Goal: Task Accomplishment & Management: Use online tool/utility

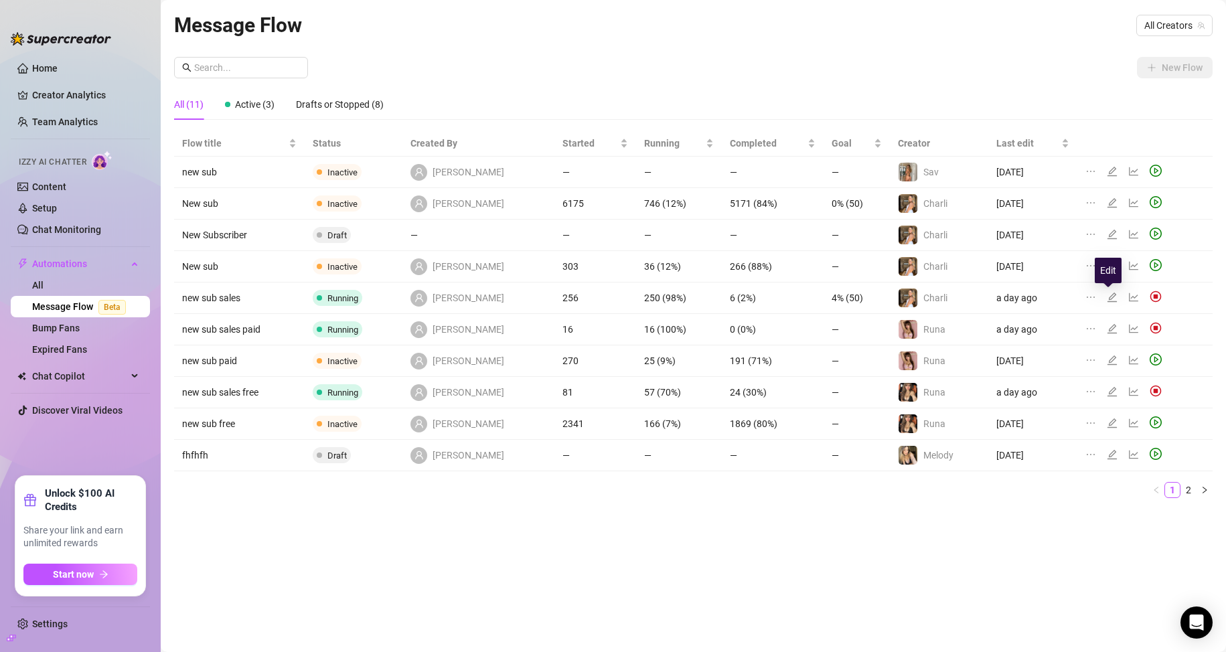
click at [1108, 297] on icon "edit" at bounding box center [1111, 297] width 9 height 9
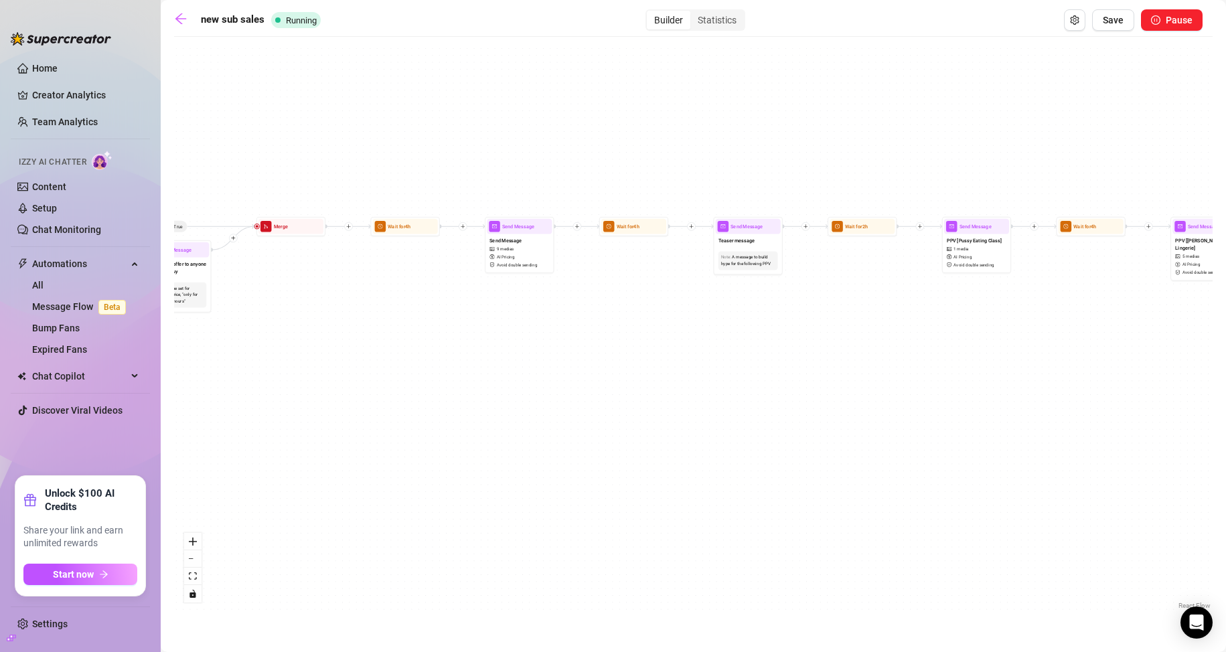
drag, startPoint x: 588, startPoint y: 343, endPoint x: 970, endPoint y: 543, distance: 431.2
click at [969, 543] on div "If True If True If True If False If True If False If False If False Wait for 2h…" at bounding box center [693, 328] width 1038 height 569
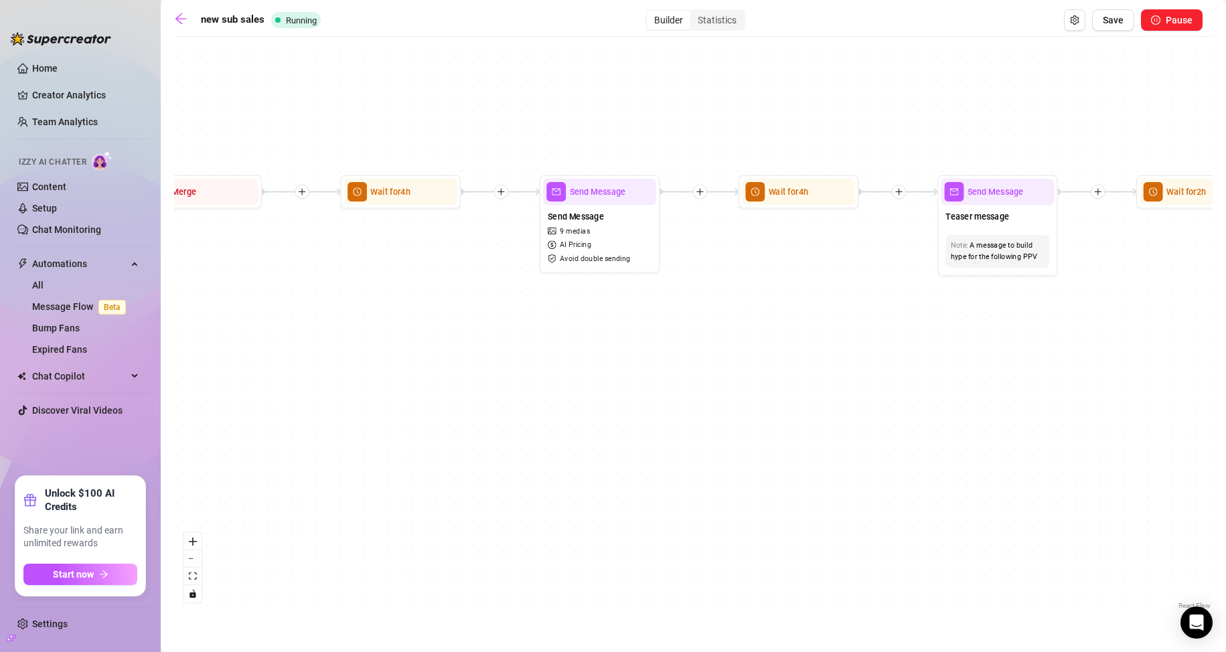
click at [499, 198] on div at bounding box center [501, 192] width 15 height 15
click at [677, 491] on div "If True If True Time Delay Condition Message Tag Fan If True If False If True I…" at bounding box center [693, 328] width 1038 height 569
click at [618, 246] on div "Send Message 9 medias AI Pricing Avoid double sending" at bounding box center [599, 237] width 113 height 64
type textarea "fuck it! im too horny to function and i need u to masturbate with me right now 😫"
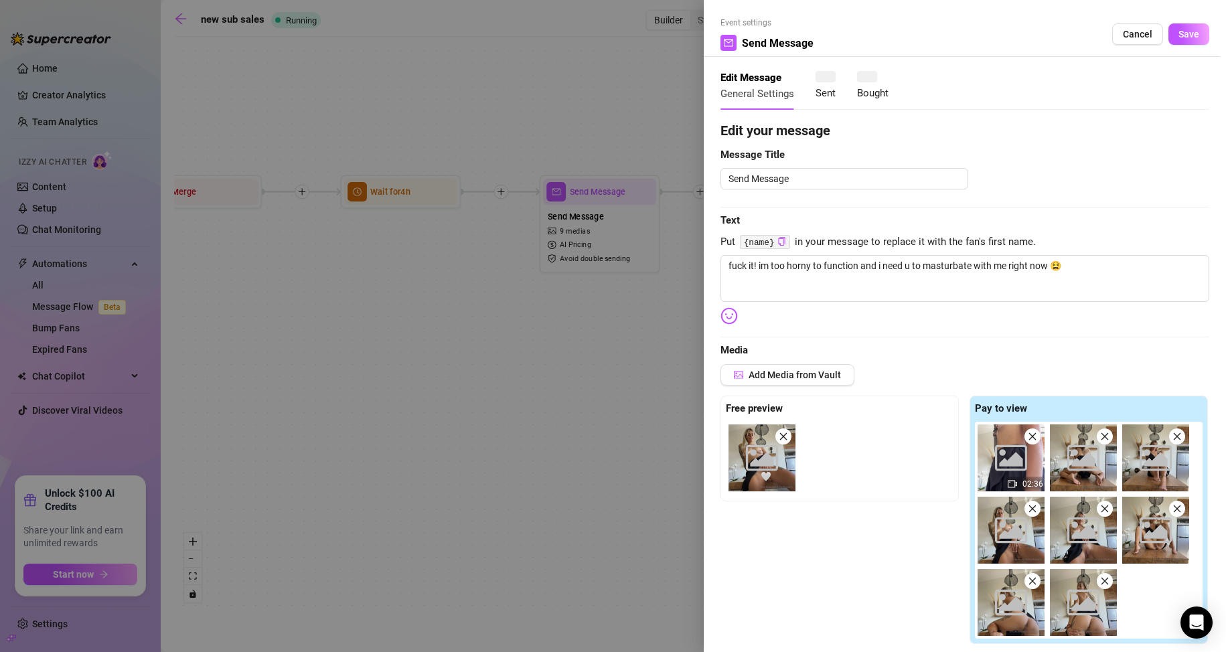
click at [590, 345] on div at bounding box center [613, 326] width 1226 height 652
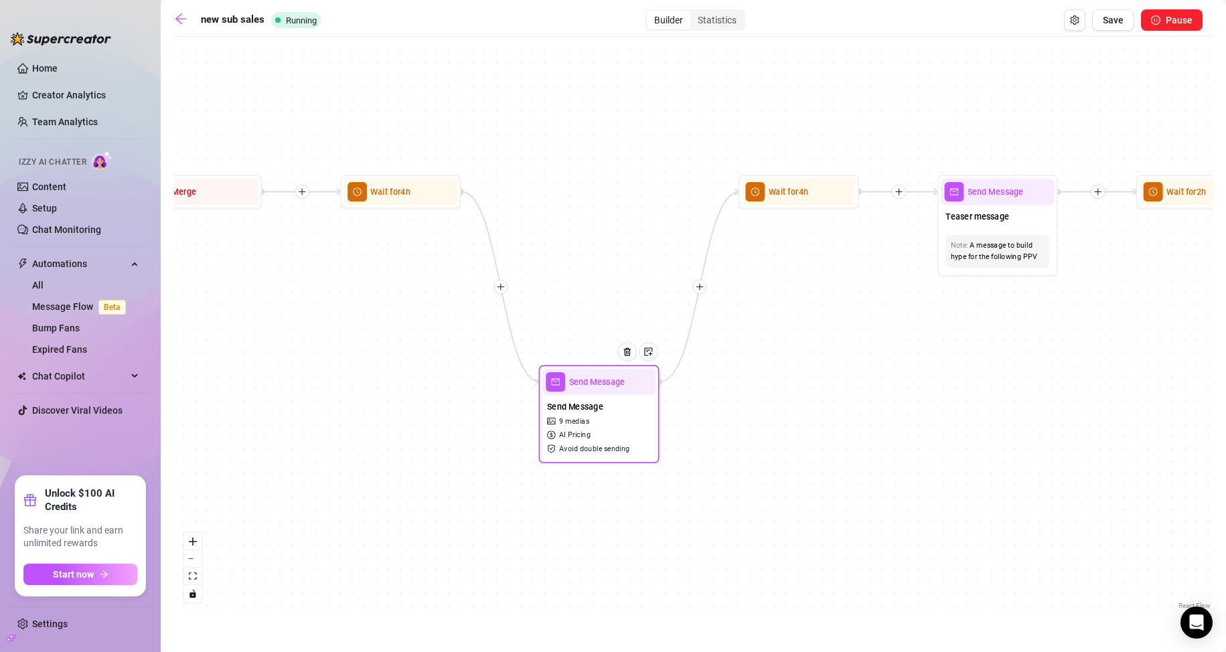
drag, startPoint x: 631, startPoint y: 204, endPoint x: 631, endPoint y: 395, distance: 190.8
click at [631, 395] on div "Send Message Send Message 9 medias AI Pricing Avoid double sending" at bounding box center [598, 414] width 121 height 98
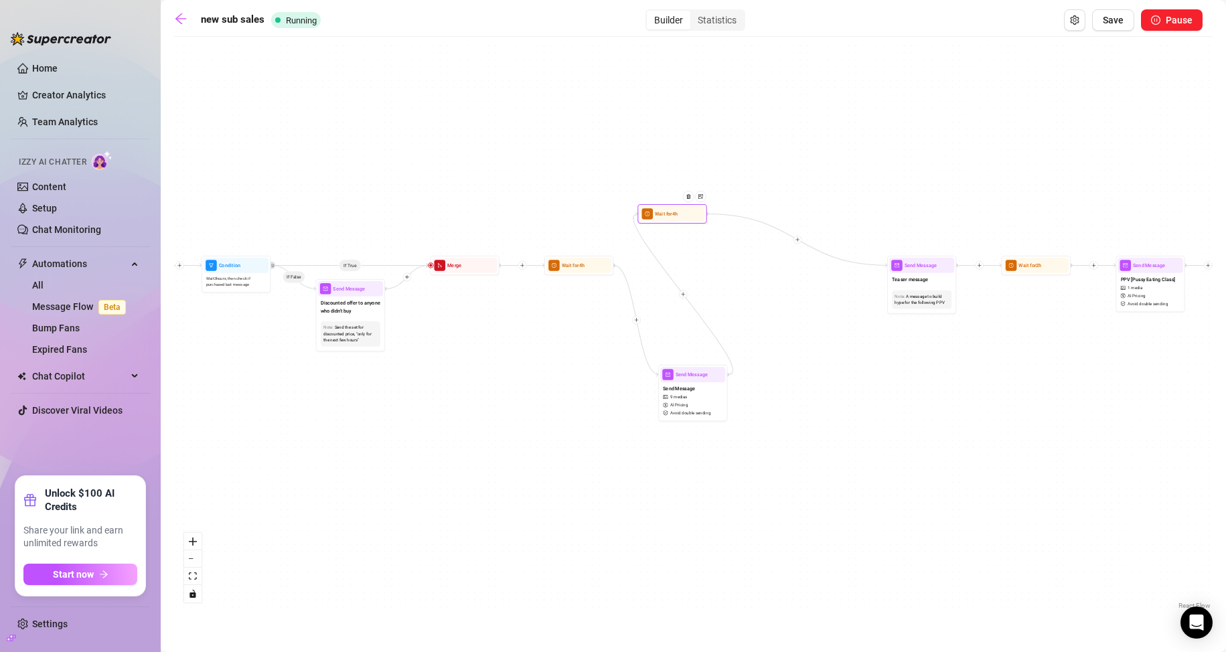
drag, startPoint x: 811, startPoint y: 269, endPoint x: 675, endPoint y: 218, distance: 145.4
click at [675, 218] on div "Wait for 4h" at bounding box center [671, 213] width 69 height 19
click at [574, 272] on div "Wait for 4h" at bounding box center [576, 265] width 65 height 15
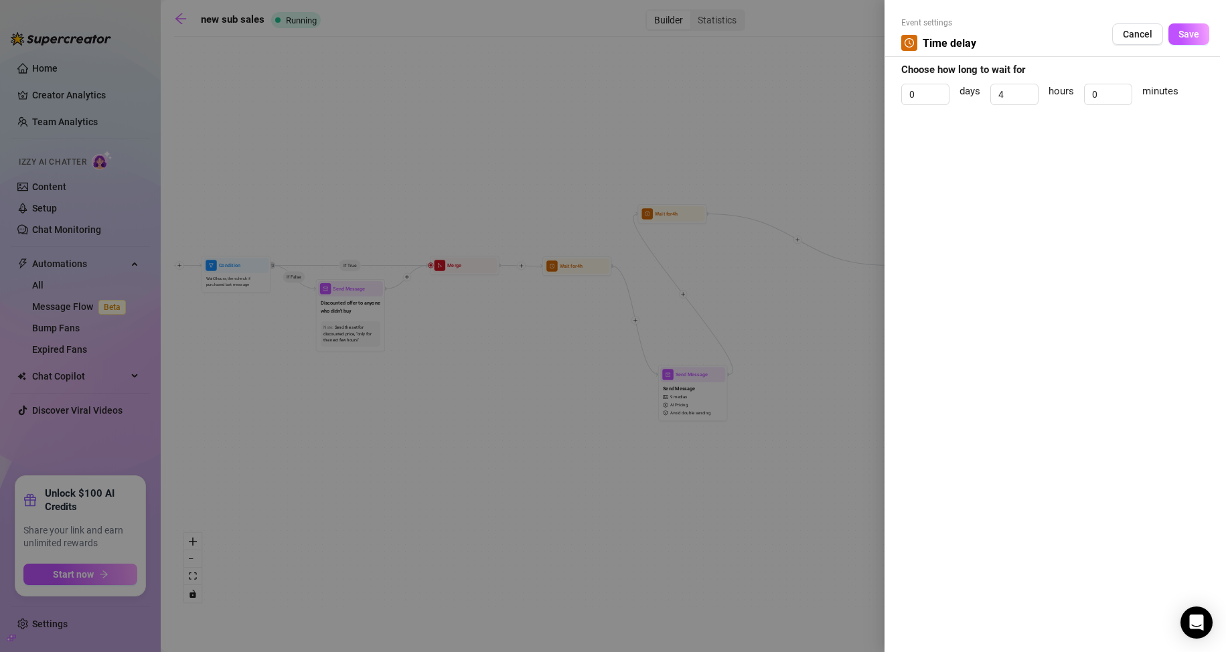
click at [712, 309] on div at bounding box center [613, 326] width 1226 height 652
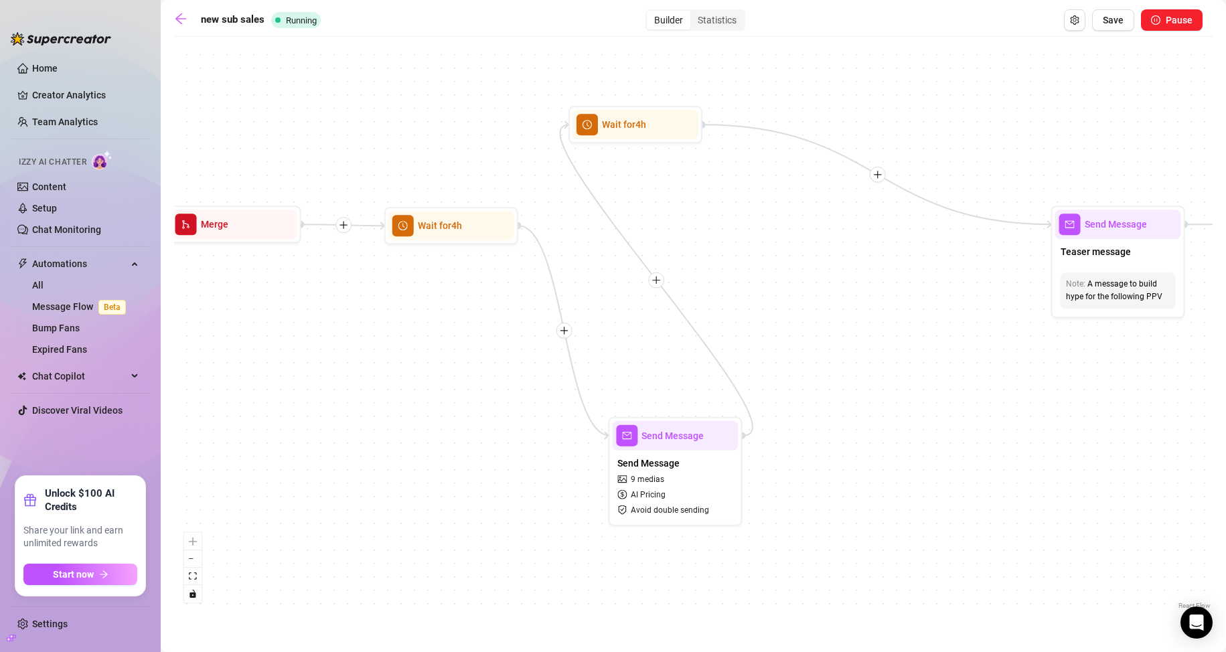
drag, startPoint x: 678, startPoint y: 470, endPoint x: 801, endPoint y: 469, distance: 123.9
click at [801, 469] on div "If True If True If True If False If True If False If False If False Wait for 2h…" at bounding box center [693, 328] width 1038 height 569
click at [728, 398] on img at bounding box center [730, 402] width 11 height 11
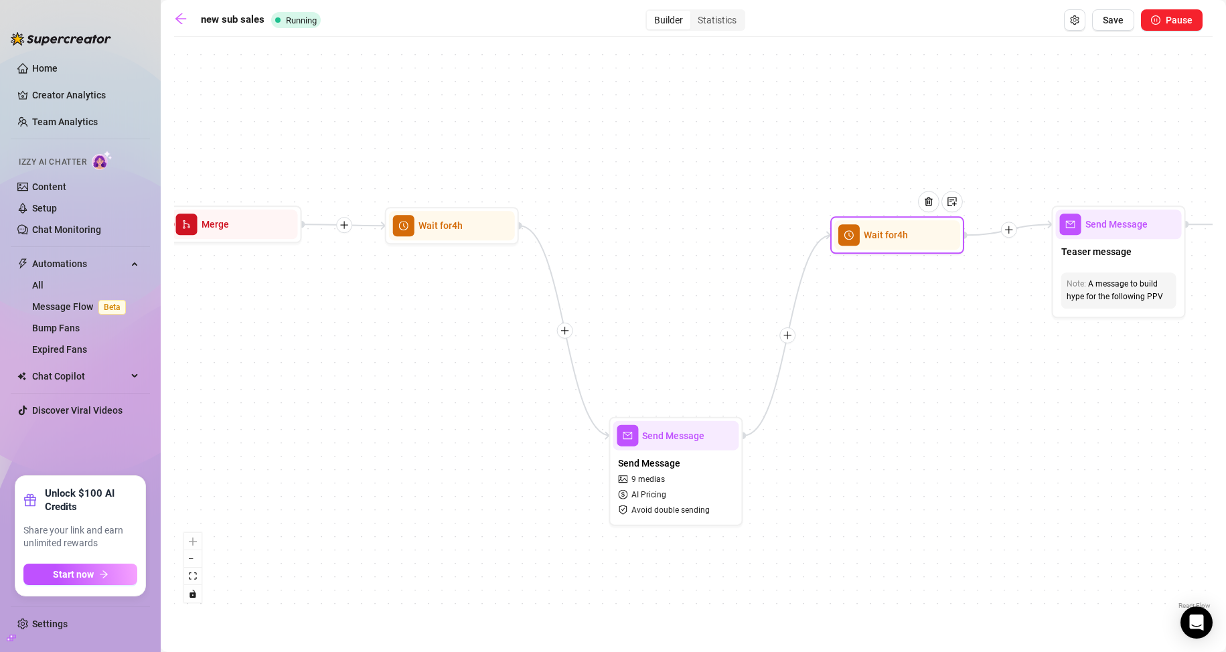
drag, startPoint x: 610, startPoint y: 128, endPoint x: 873, endPoint y: 233, distance: 283.3
click at [873, 233] on span "Wait for 4h" at bounding box center [886, 235] width 44 height 15
click at [785, 335] on icon "plus" at bounding box center [787, 332] width 9 height 9
click at [790, 338] on div at bounding box center [788, 333] width 16 height 16
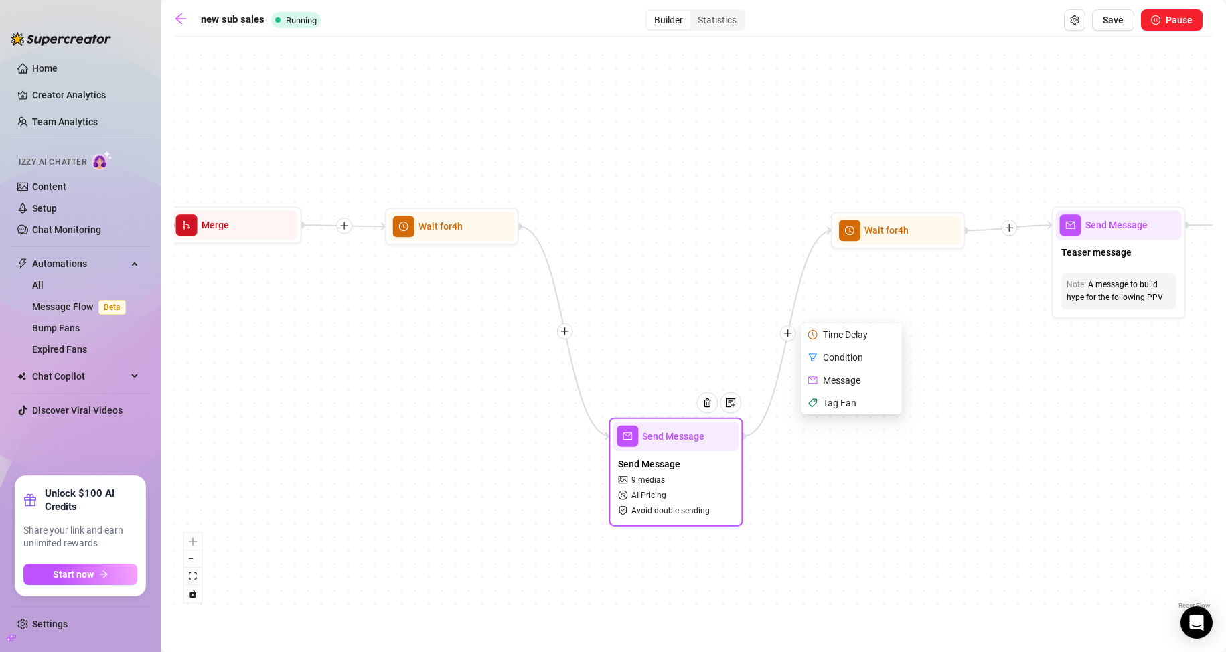
click at [657, 484] on span "9 medias" at bounding box center [647, 480] width 33 height 13
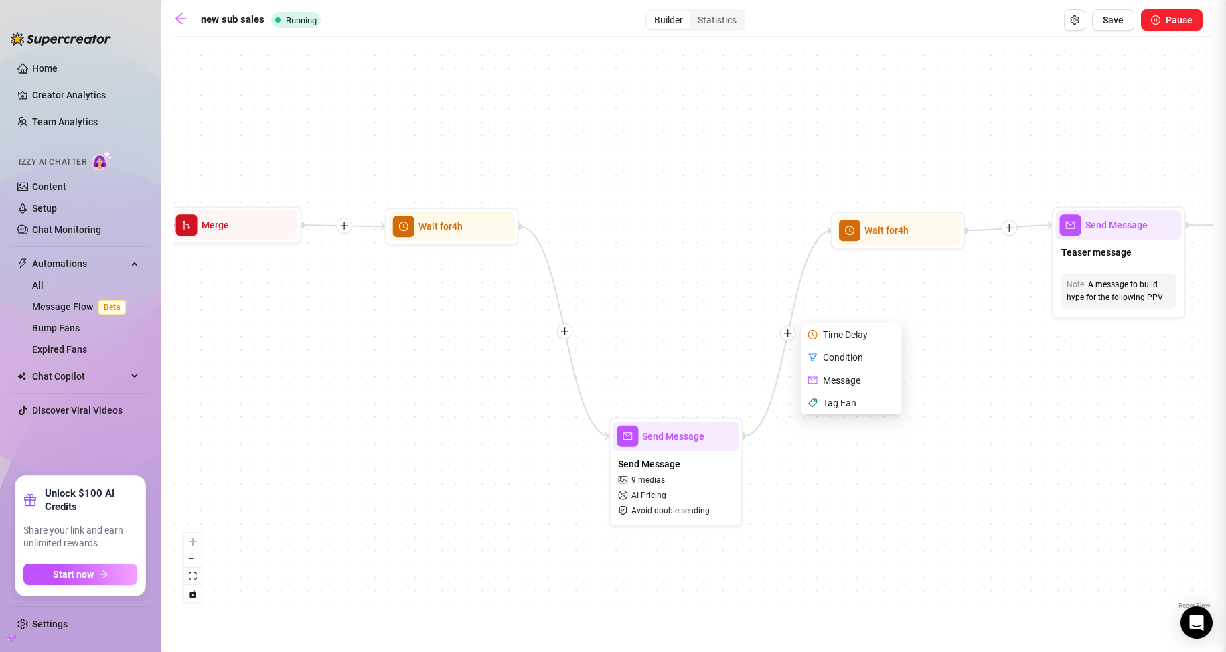
type textarea "fuck it! im too horny to function and i need u to masturbate with me right now 😫"
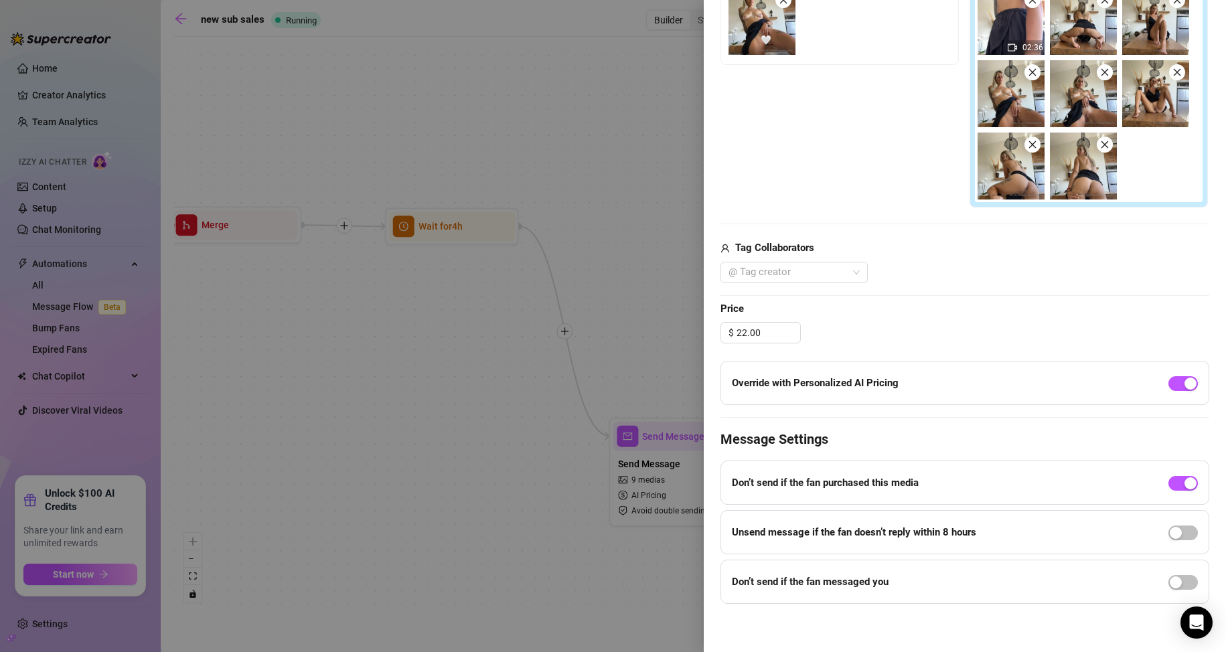
scroll to position [439, 0]
